Goal: Task Accomplishment & Management: Manage account settings

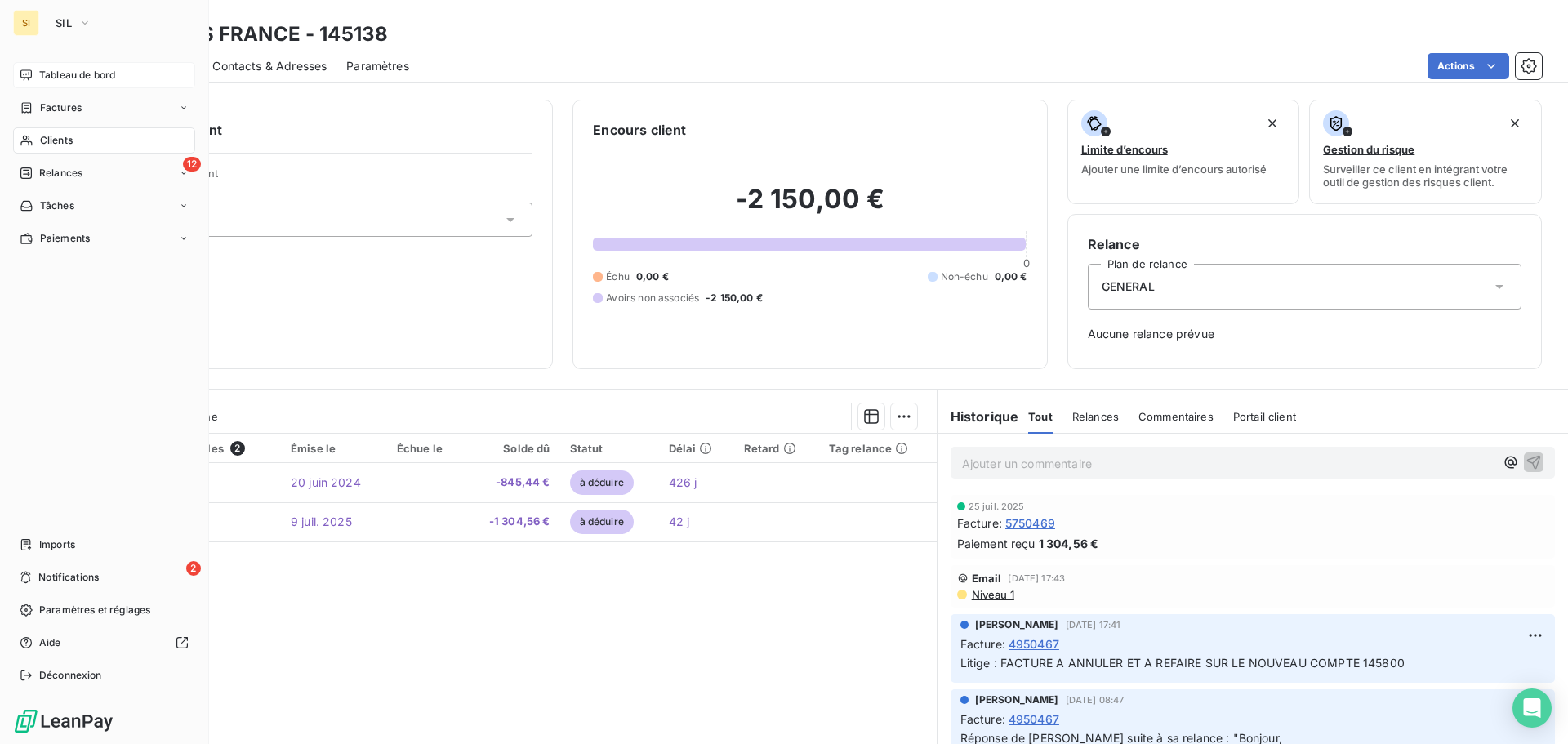
click at [51, 69] on span "Tableau de bord" at bounding box center [77, 75] width 76 height 14
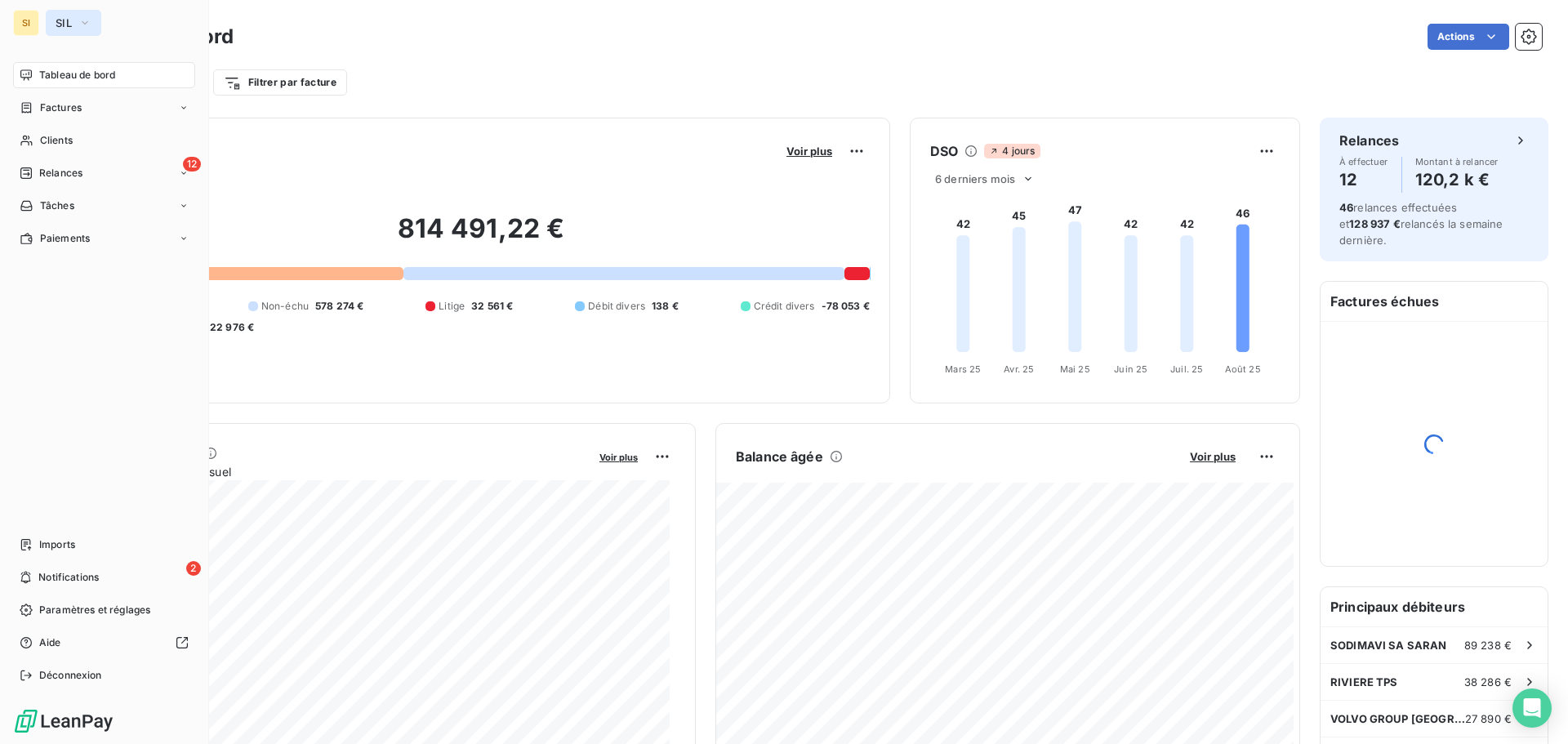
click at [63, 22] on span "SIL" at bounding box center [63, 22] width 16 height 13
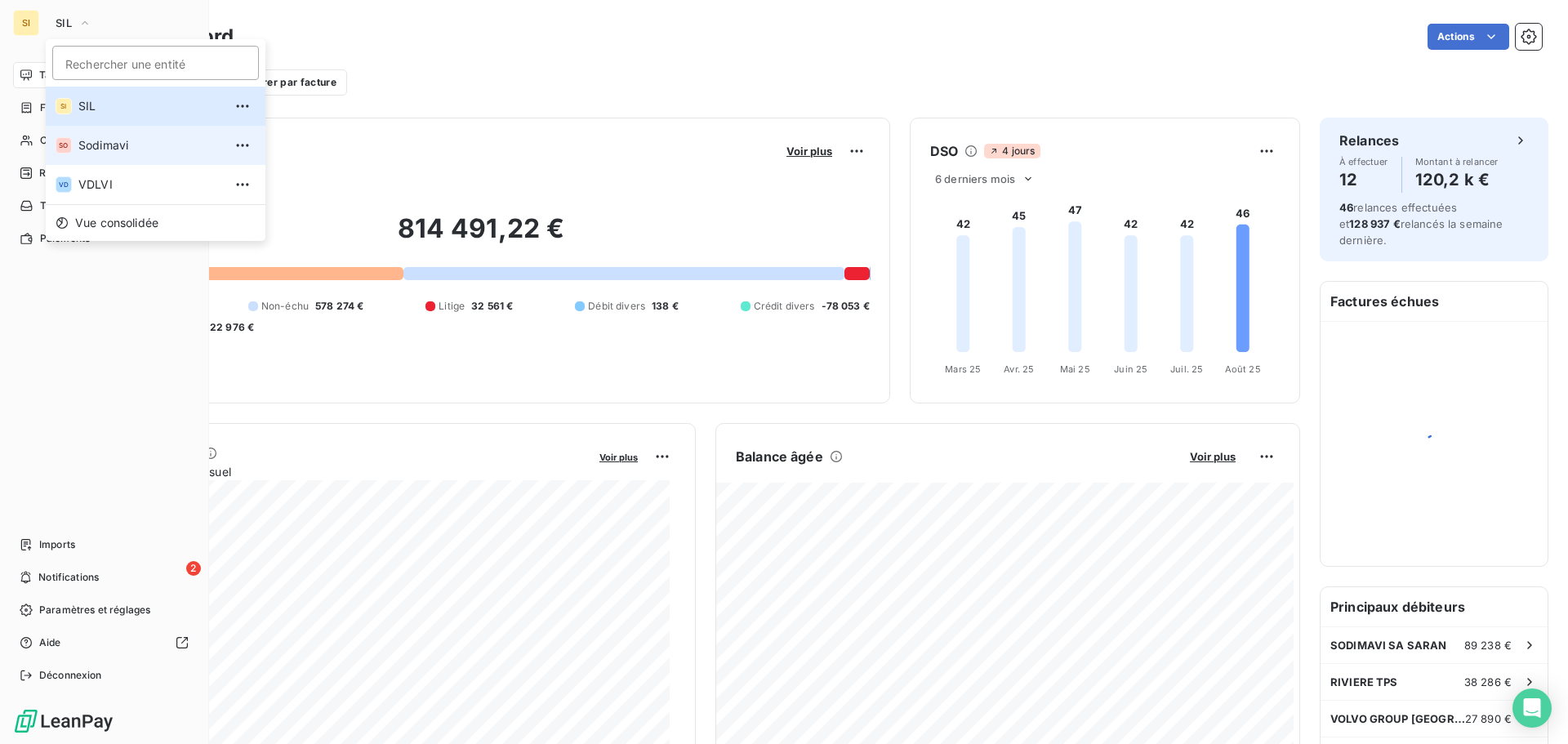
click at [115, 146] on span "Sodimavi" at bounding box center [151, 146] width 145 height 16
